Goal: Task Accomplishment & Management: Use online tool/utility

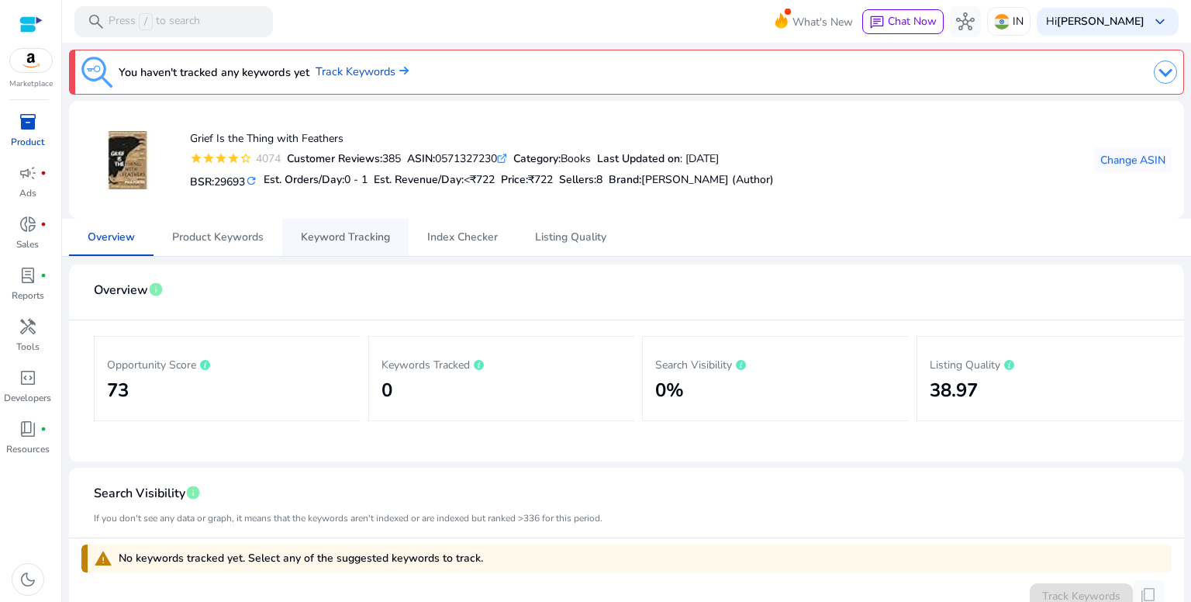
click at [366, 236] on span "Keyword Tracking" at bounding box center [345, 237] width 89 height 11
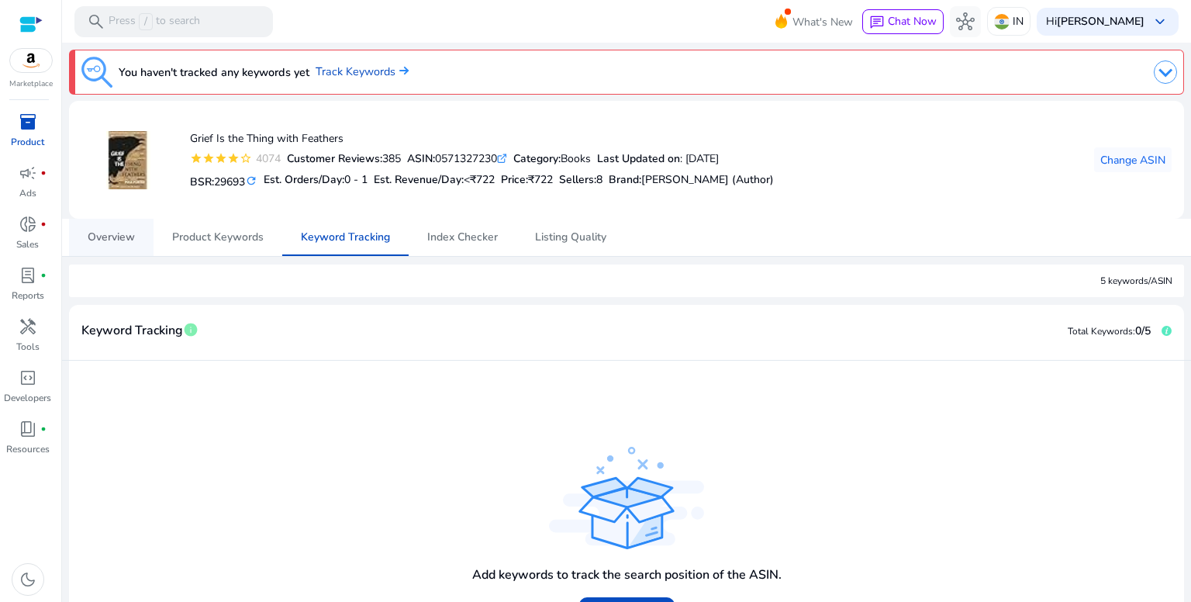
click at [139, 236] on link "Overview" at bounding box center [111, 237] width 85 height 37
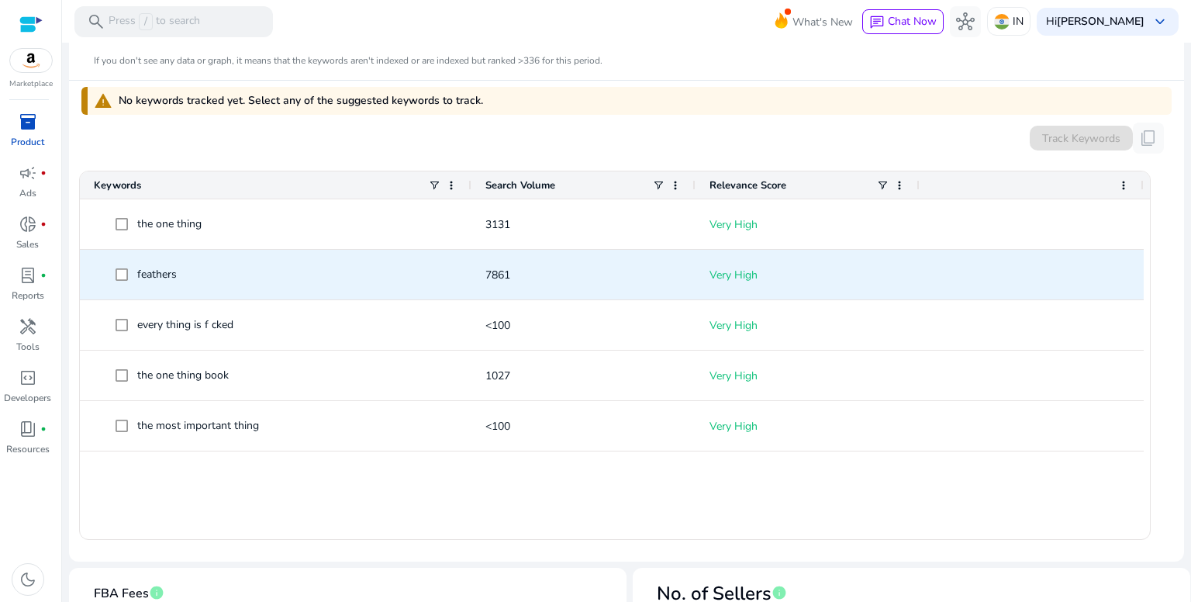
scroll to position [444, 0]
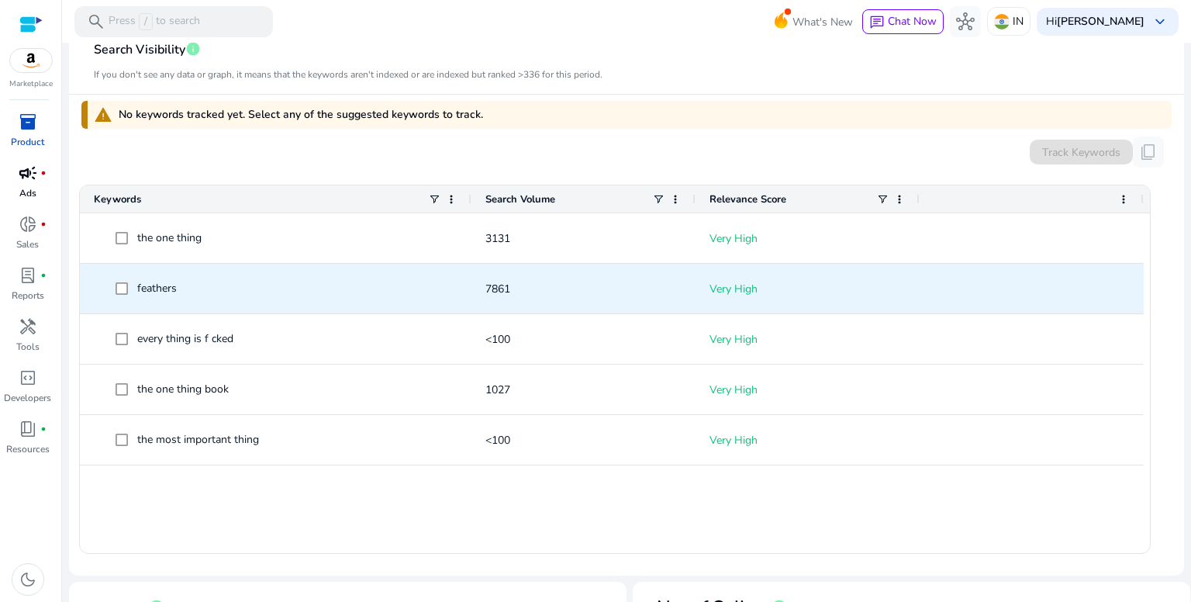
click at [17, 188] on link "campaign fiber_manual_record Ads" at bounding box center [27, 186] width 55 height 51
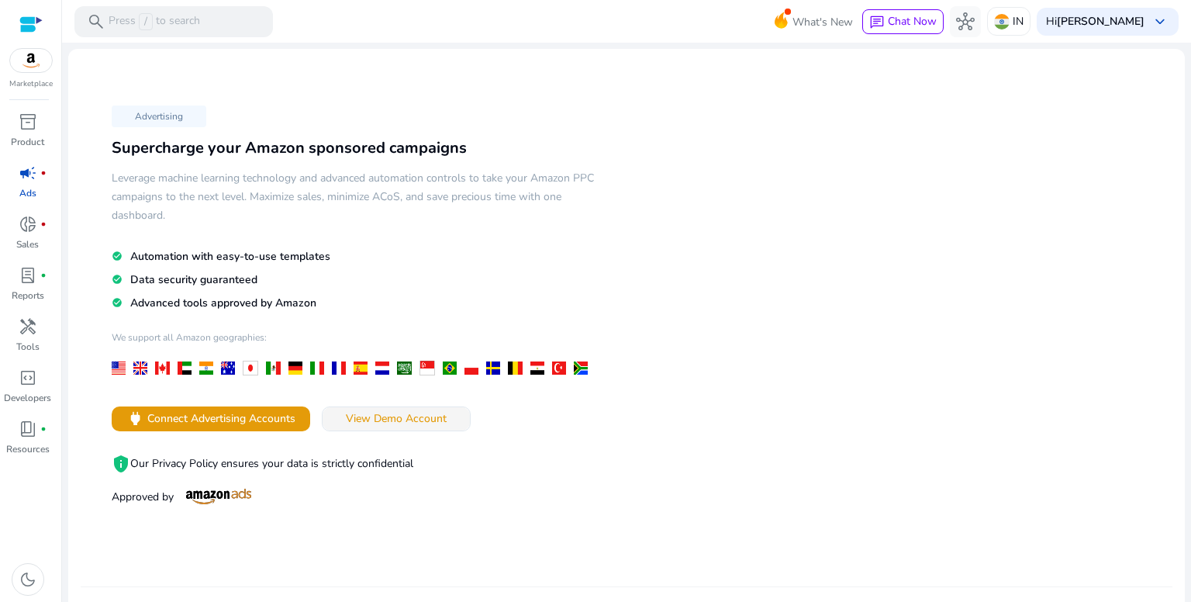
click at [420, 430] on span at bounding box center [396, 418] width 147 height 37
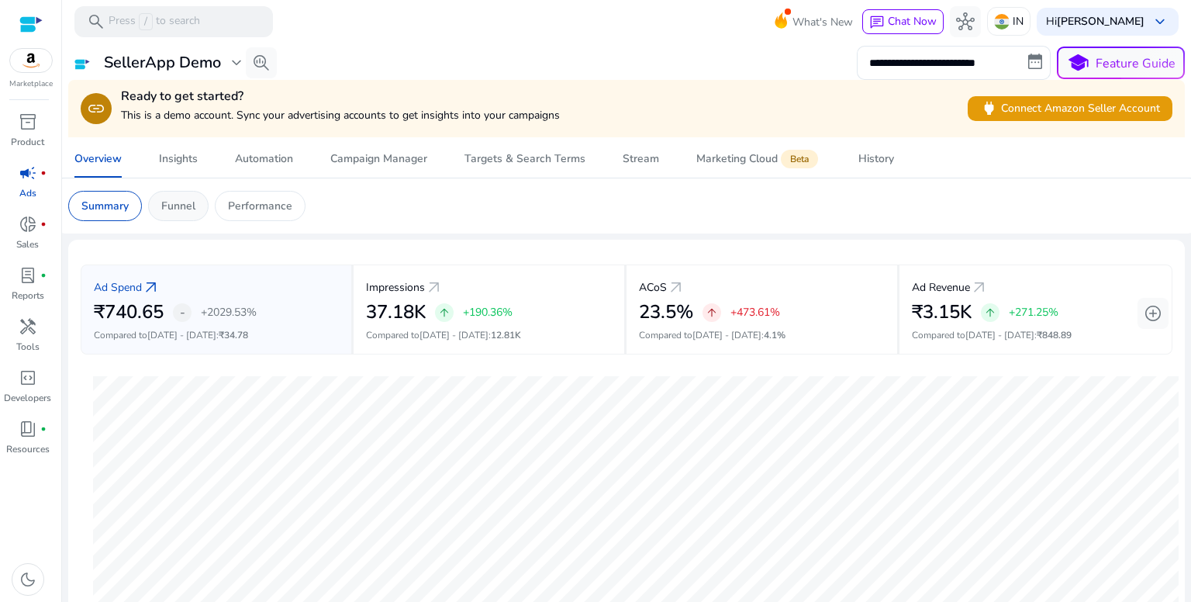
click at [177, 198] on p "Funnel" at bounding box center [178, 206] width 34 height 16
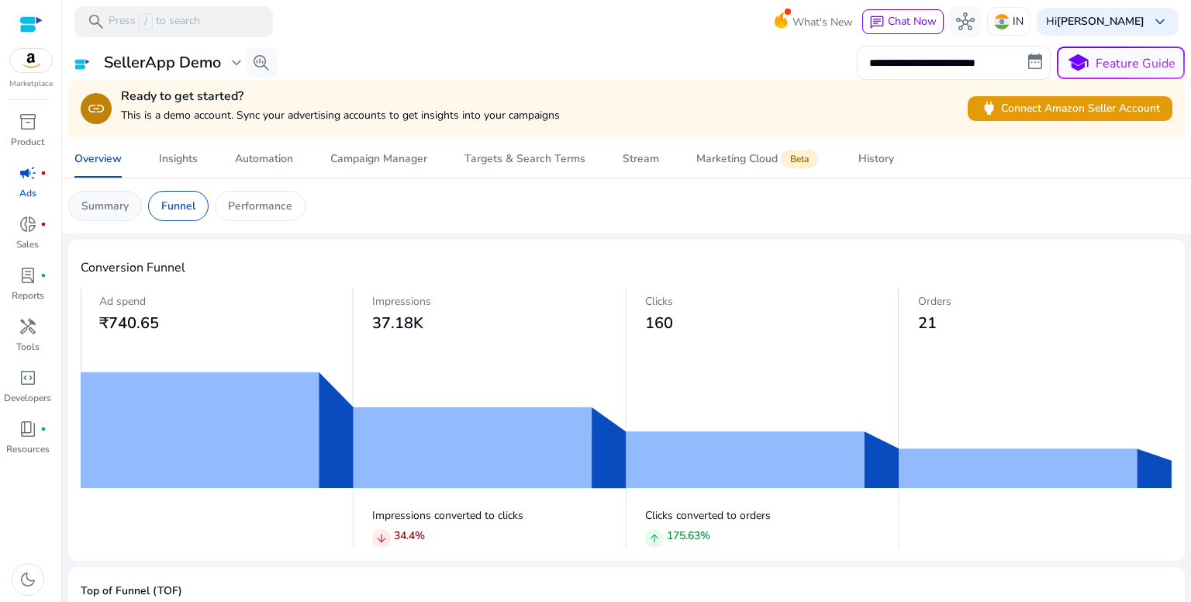
click at [106, 208] on p "Summary" at bounding box center [104, 206] width 47 height 16
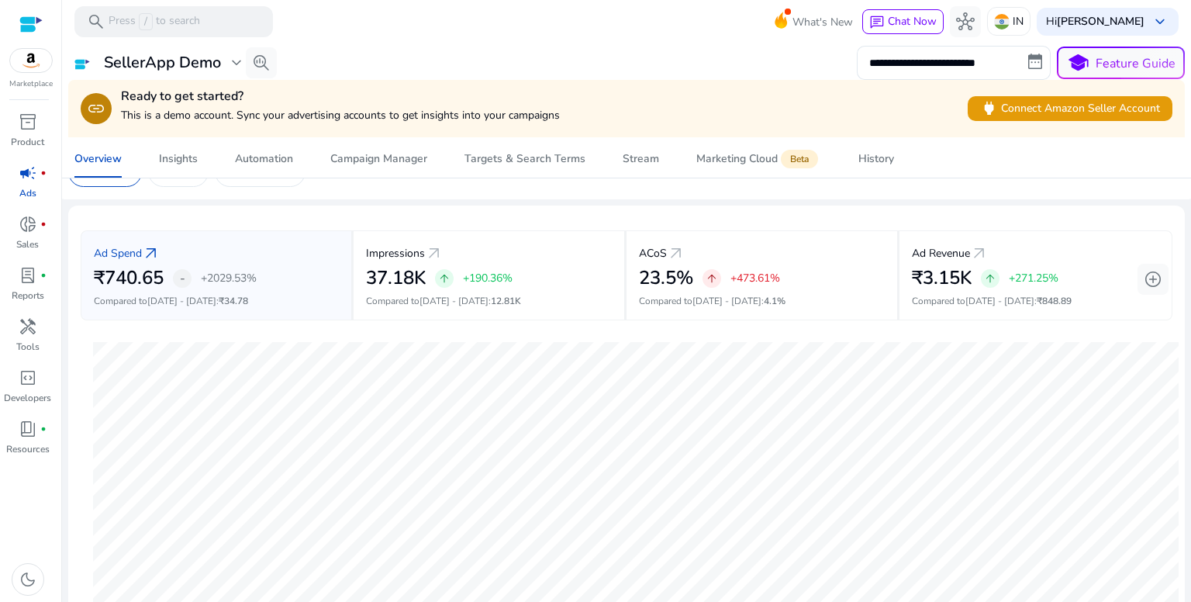
scroll to position [31, 0]
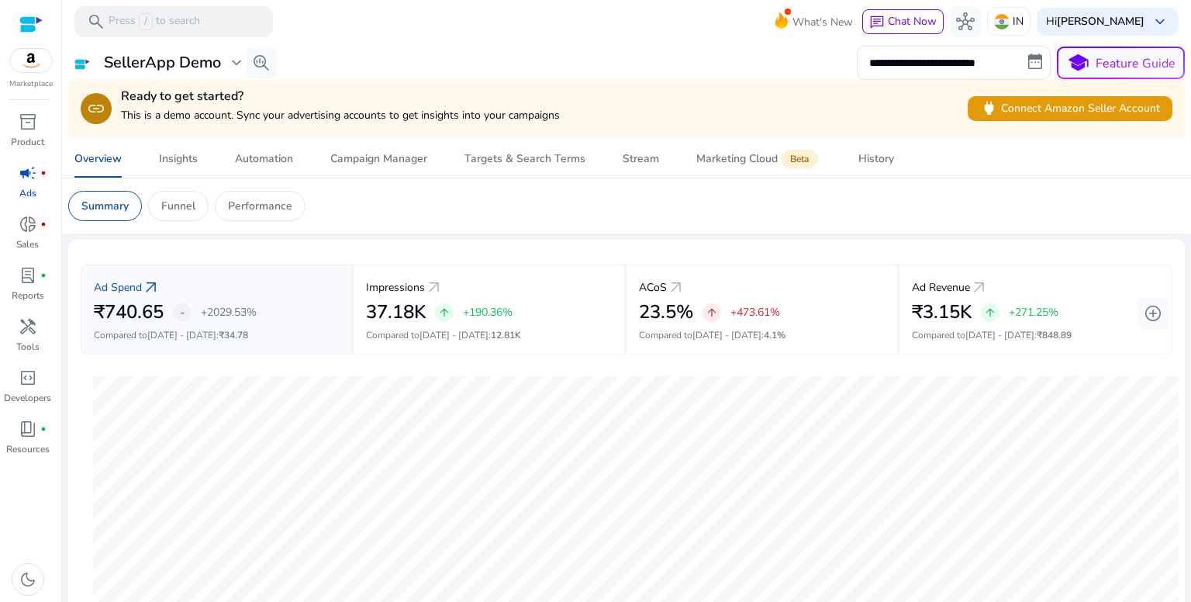
scroll to position [31, 0]
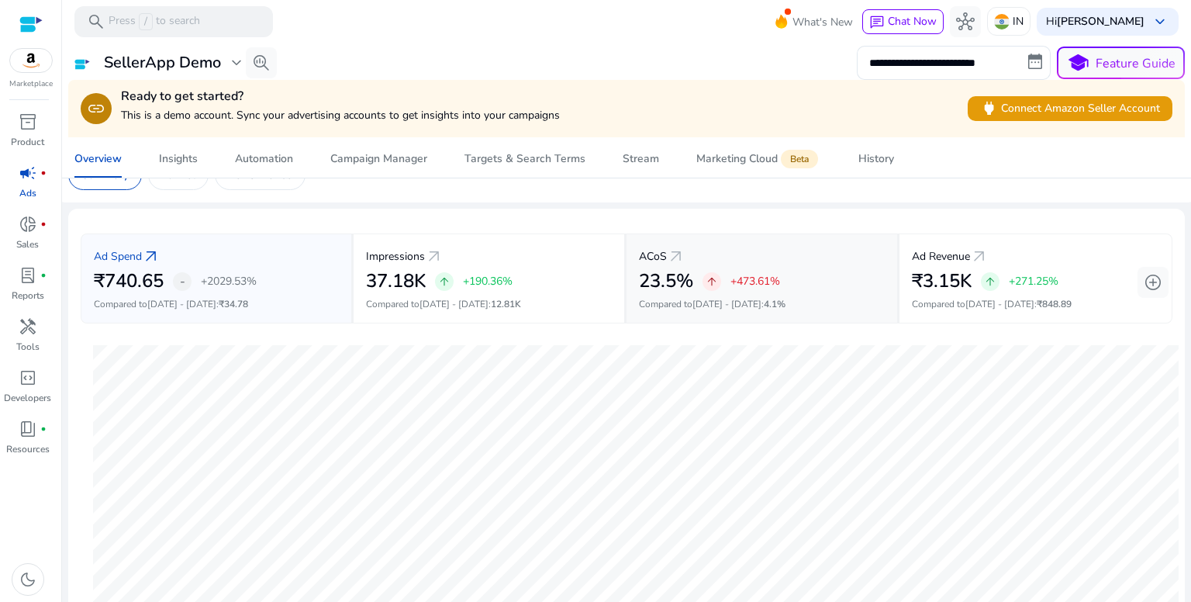
click at [655, 255] on p "ACoS" at bounding box center [653, 256] width 28 height 16
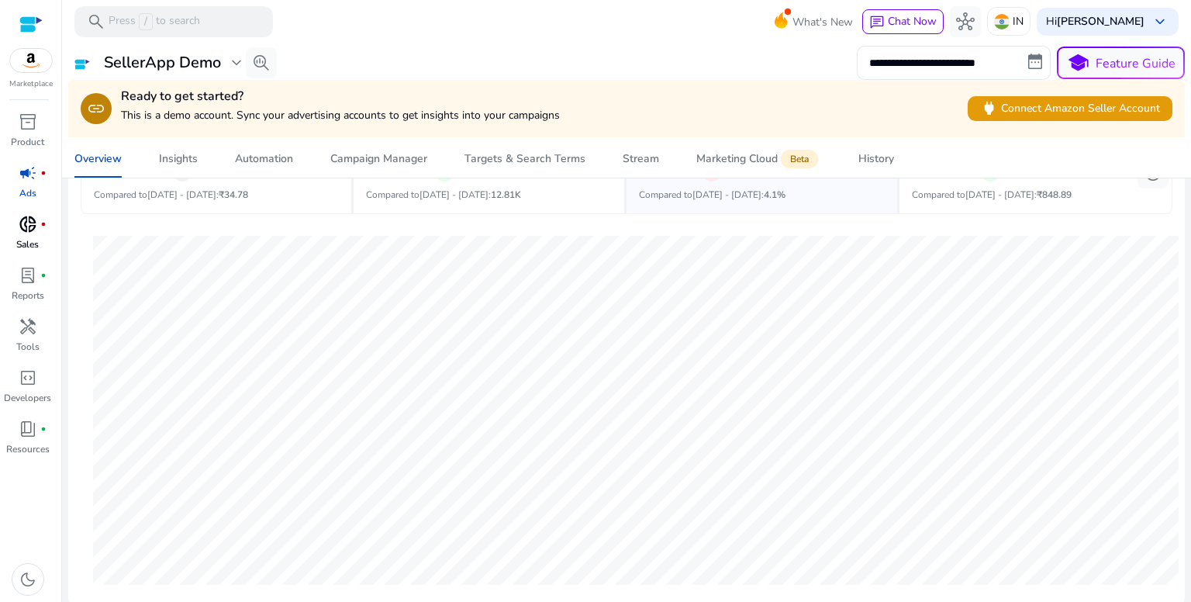
scroll to position [0, 0]
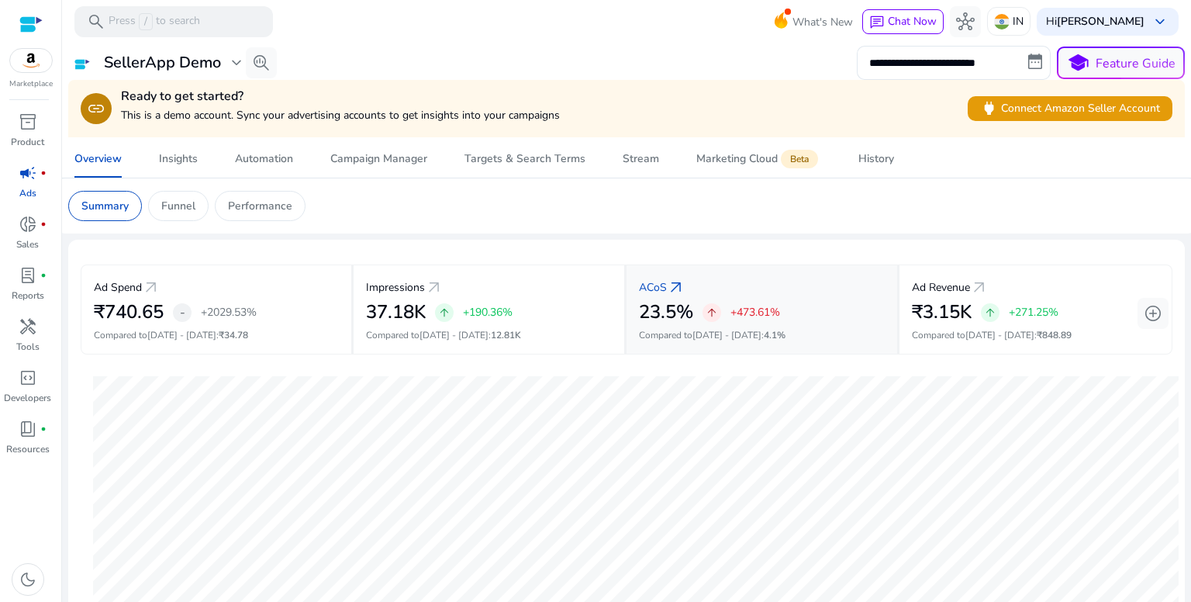
click at [627, 278] on div "ACoS arrow_outward 23.5% arrow_upward +473.61% Compared to [DATE] - [DATE] : 4.…" at bounding box center [763, 309] width 273 height 90
